Goal: Transaction & Acquisition: Purchase product/service

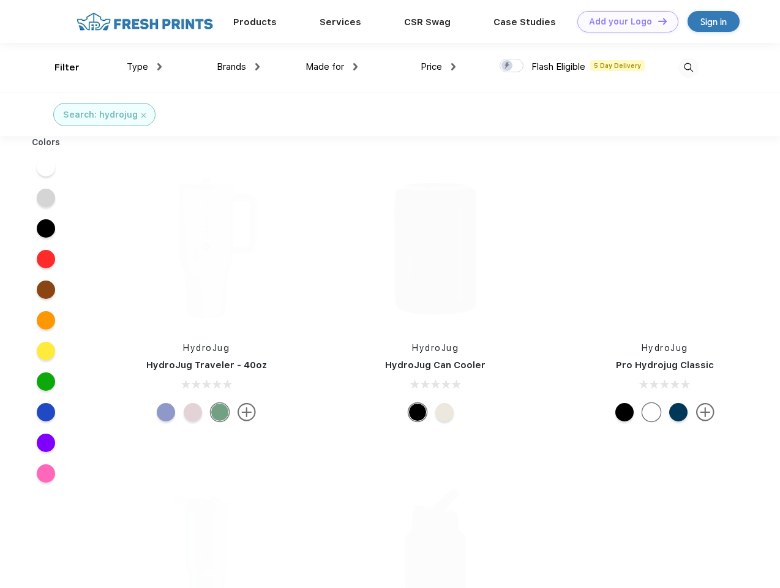
scroll to position [1, 0]
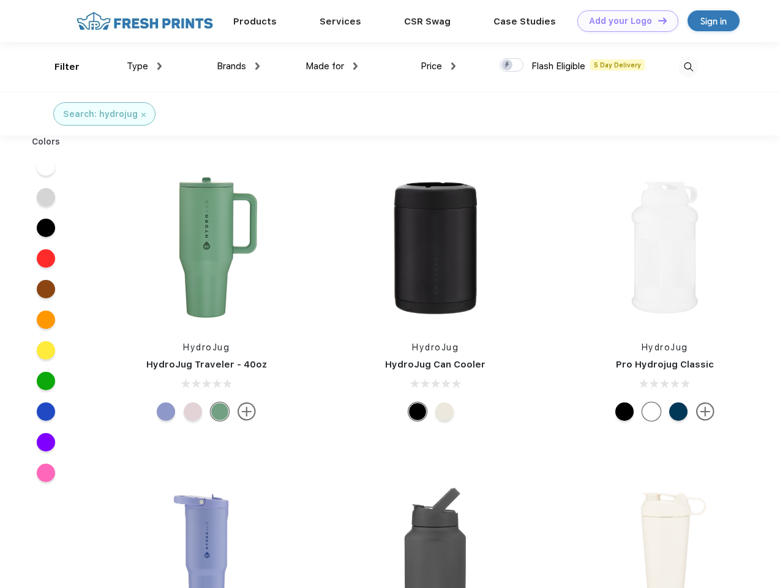
click at [623, 21] on link "Add your Logo Design Tool" at bounding box center [627, 20] width 101 height 21
click at [0, 0] on div "Design Tool" at bounding box center [0, 0] width 0 height 0
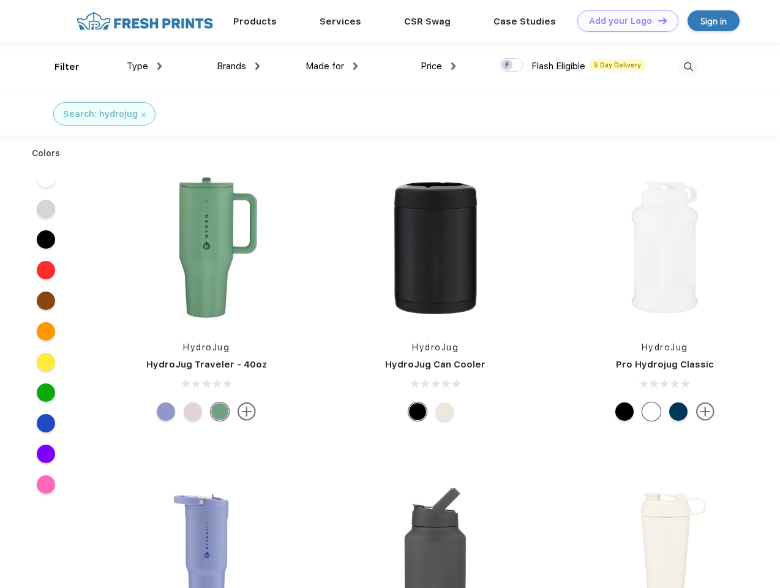
click at [657, 20] on link "Add your Logo Design Tool" at bounding box center [627, 20] width 101 height 21
click at [59, 67] on div "Filter" at bounding box center [66, 67] width 25 height 14
click at [145, 66] on span "Type" at bounding box center [137, 66] width 21 height 11
click at [238, 66] on span "Brands" at bounding box center [231, 66] width 29 height 11
click at [332, 66] on span "Made for" at bounding box center [325, 66] width 39 height 11
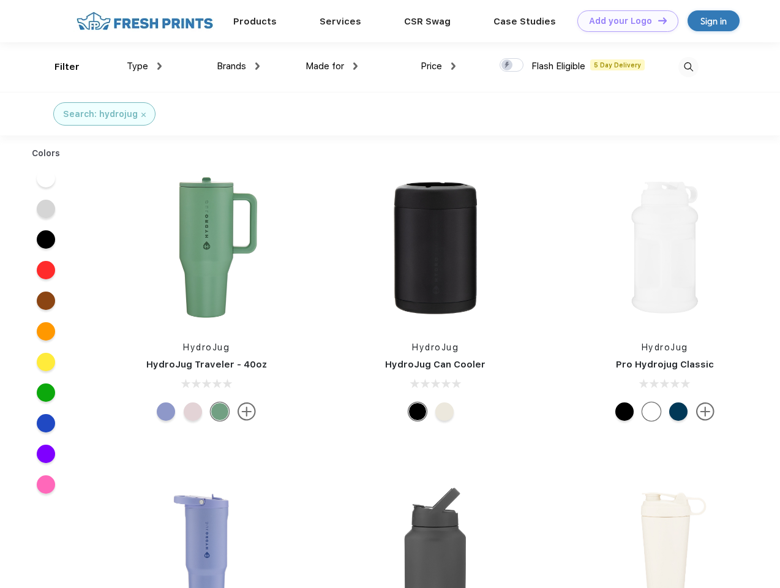
click at [438, 66] on span "Price" at bounding box center [431, 66] width 21 height 11
click at [512, 66] on div at bounding box center [512, 64] width 24 height 13
click at [508, 66] on input "checkbox" at bounding box center [504, 62] width 8 height 8
click at [688, 67] on img at bounding box center [688, 67] width 20 height 20
